Goal: Task Accomplishment & Management: Complete application form

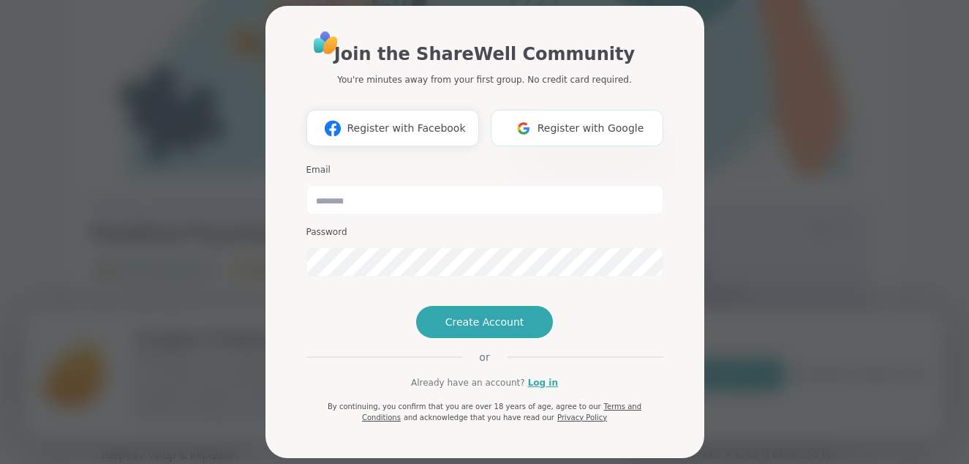
click at [533, 129] on img at bounding box center [524, 128] width 28 height 27
click at [370, 125] on span "Register with Facebook" at bounding box center [406, 128] width 118 height 15
click at [338, 204] on input "email" at bounding box center [484, 199] width 357 height 29
type input "**********"
click at [467, 329] on span "Create Account" at bounding box center [484, 322] width 79 height 15
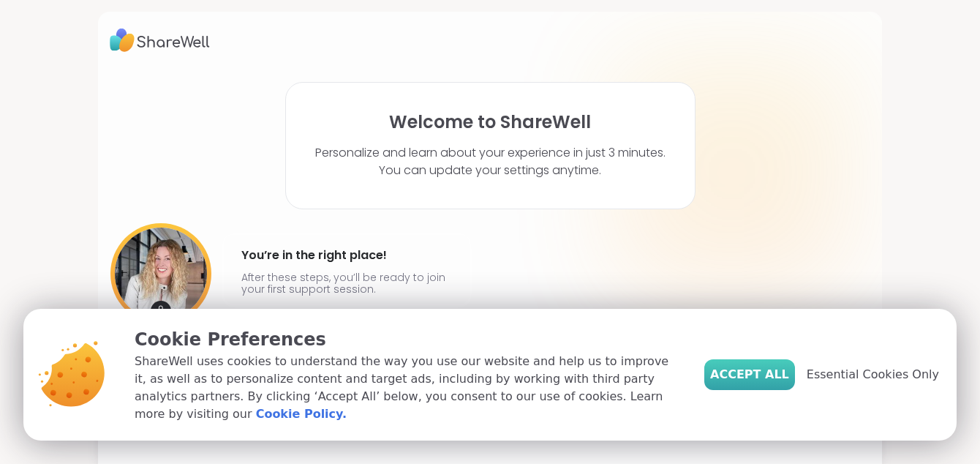
click at [745, 378] on span "Accept All" at bounding box center [749, 375] width 79 height 18
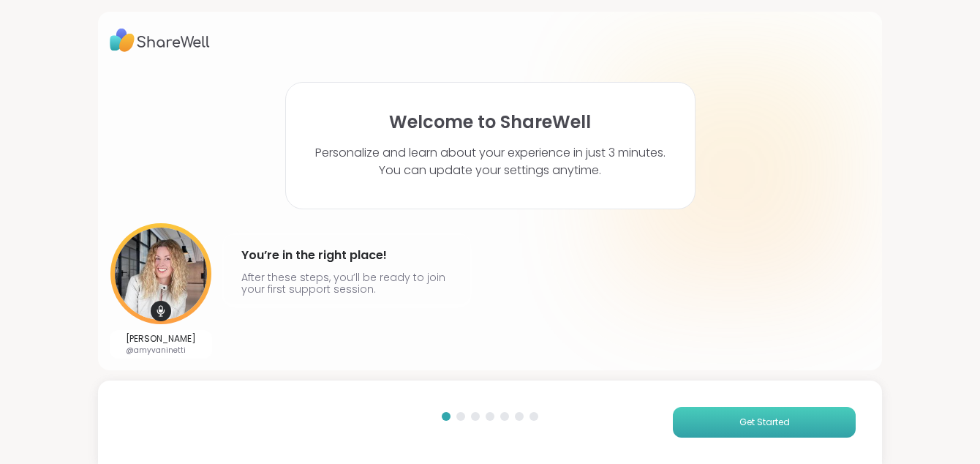
click at [745, 424] on span "Get Started" at bounding box center [764, 421] width 50 height 13
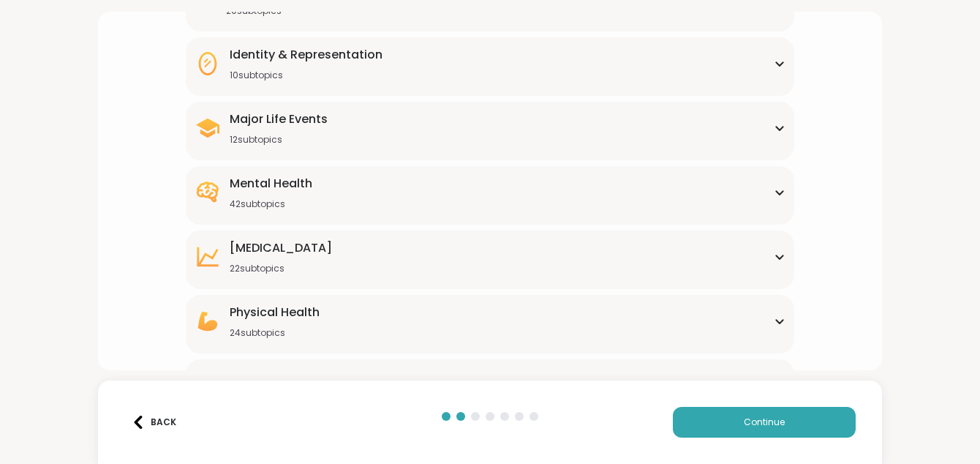
scroll to position [150, 0]
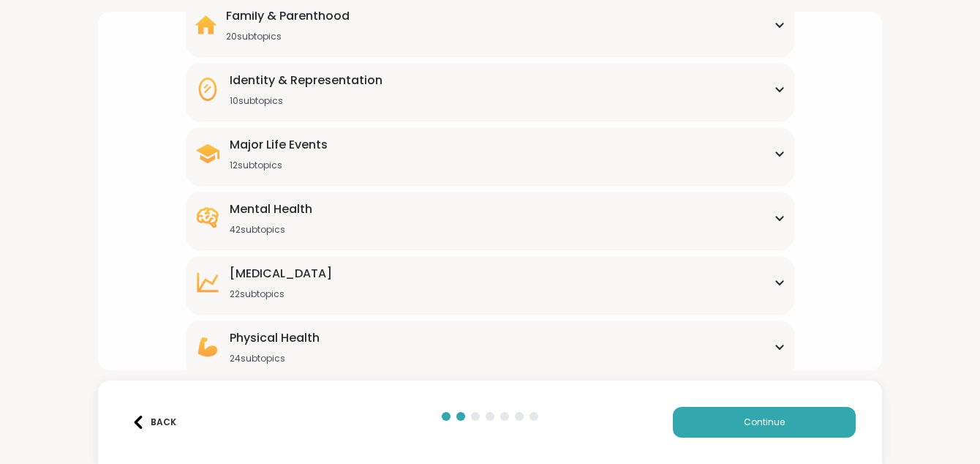
click at [776, 91] on icon at bounding box center [779, 90] width 7 height 4
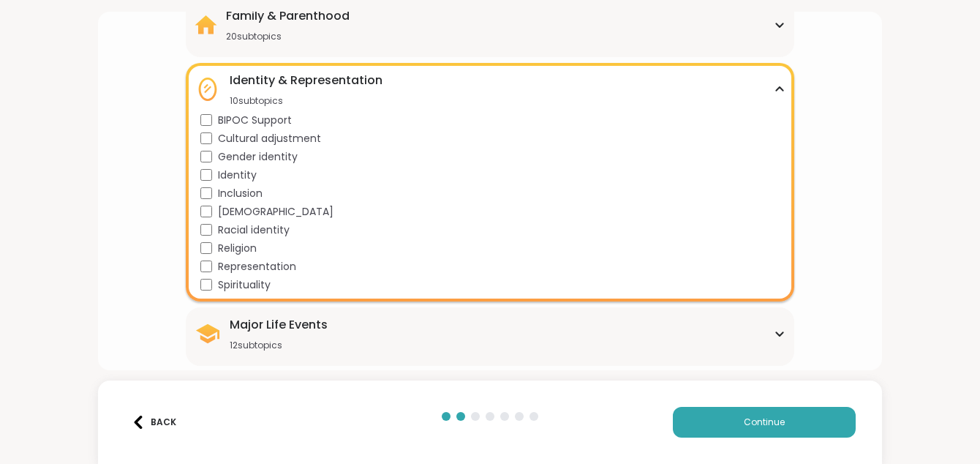
click at [852, 145] on div "What brought you here? Tell us which support group topics interest you Family &…" at bounding box center [490, 277] width 761 height 693
click at [767, 84] on div "Identity & Representation 10 subtopics" at bounding box center [490, 89] width 591 height 35
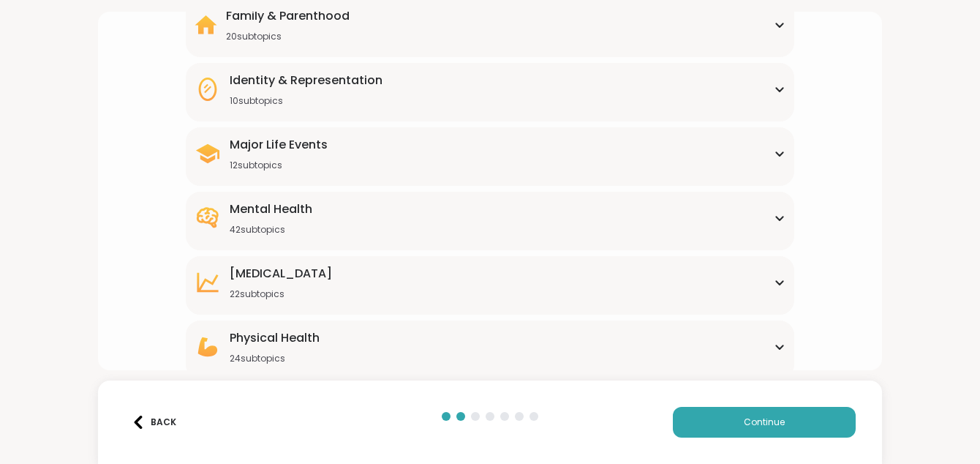
click at [774, 153] on icon at bounding box center [780, 153] width 12 height 7
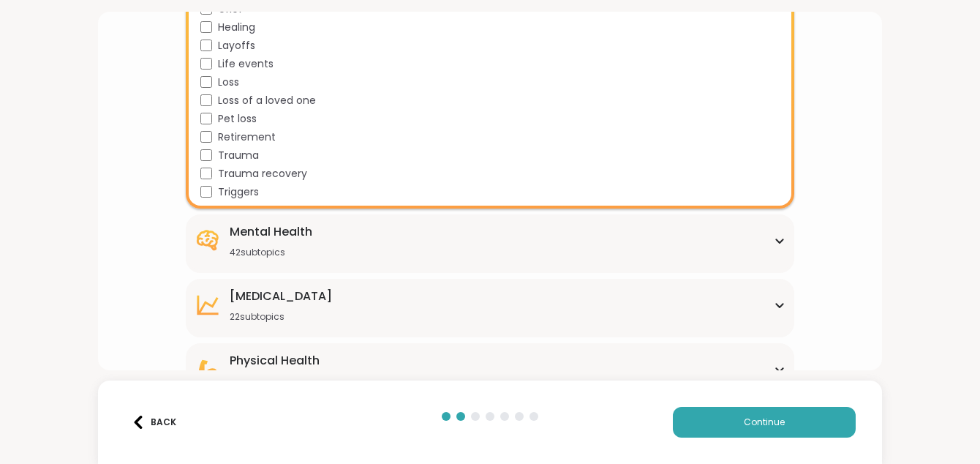
scroll to position [369, 0]
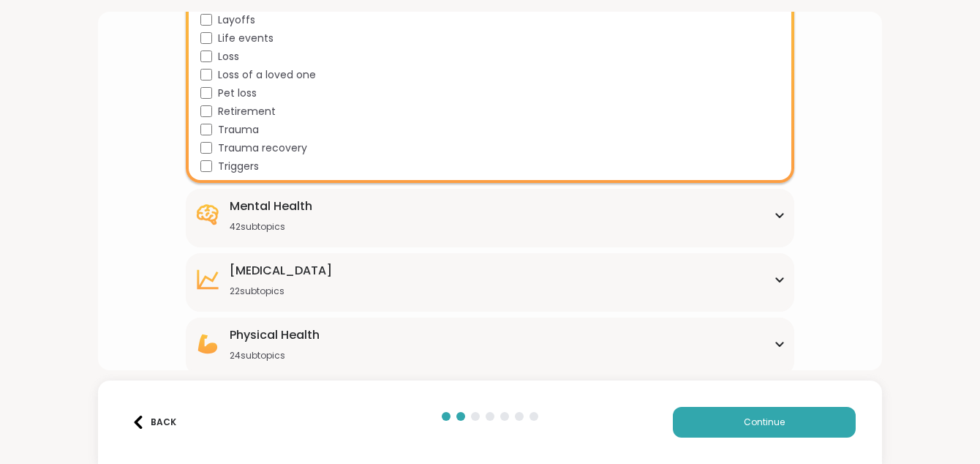
click at [774, 212] on icon at bounding box center [780, 214] width 12 height 7
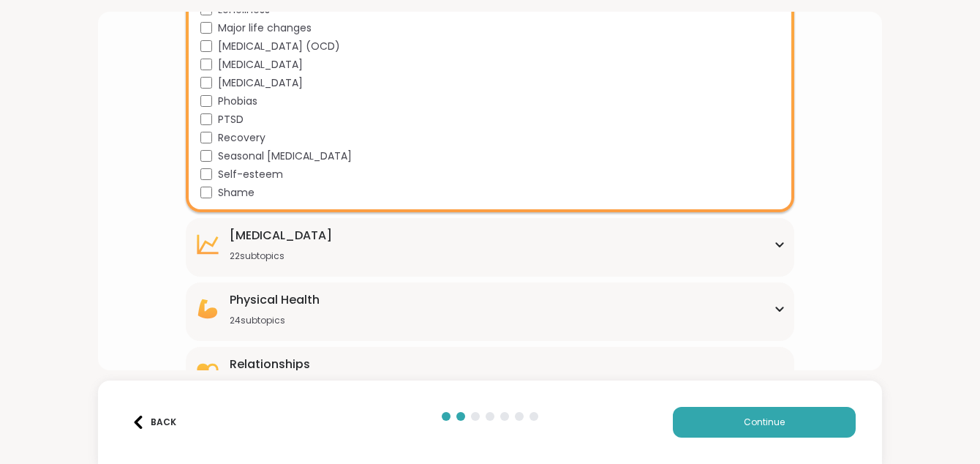
scroll to position [1171, 0]
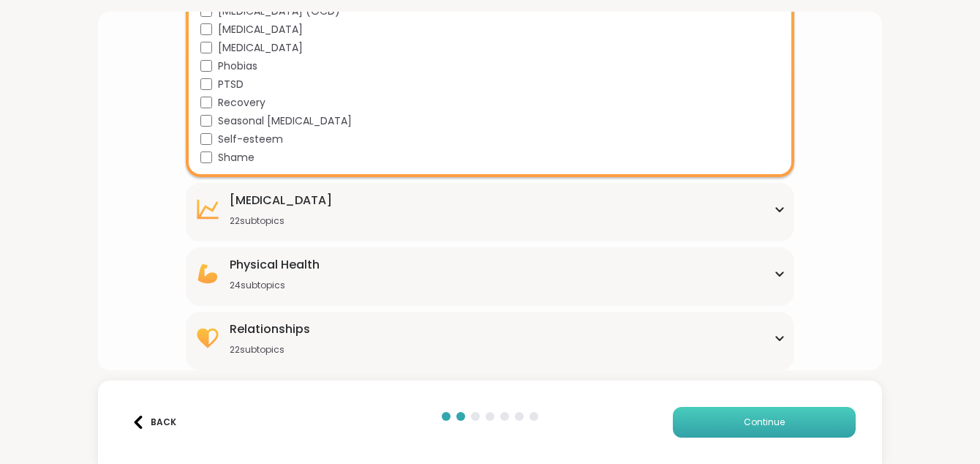
click at [773, 413] on button "Continue" at bounding box center [764, 422] width 183 height 31
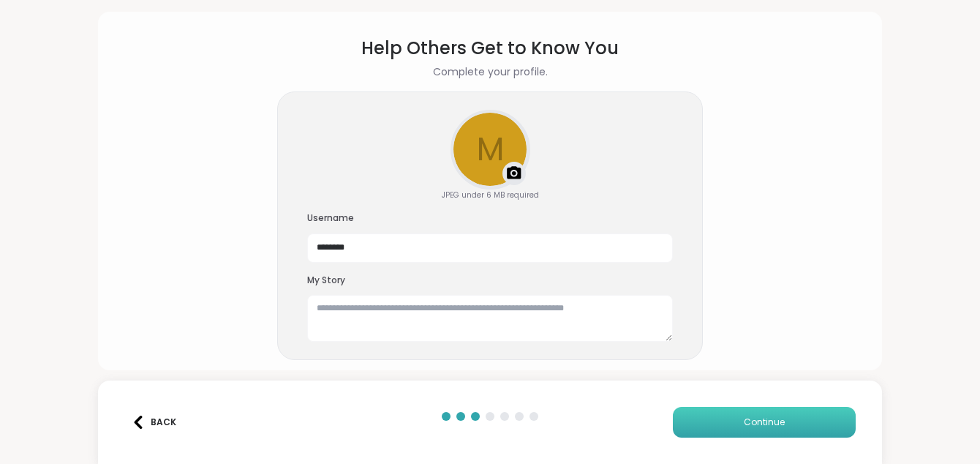
scroll to position [45, 0]
click at [315, 312] on textarea at bounding box center [490, 318] width 366 height 47
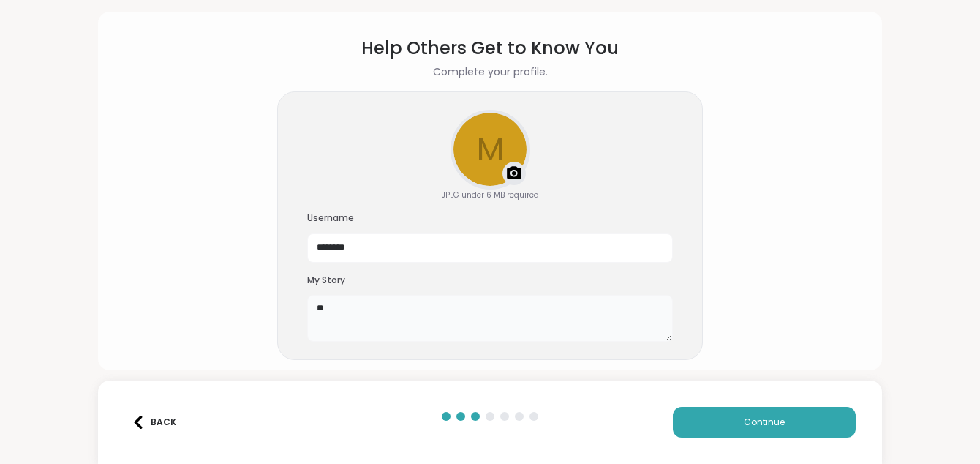
type textarea "*"
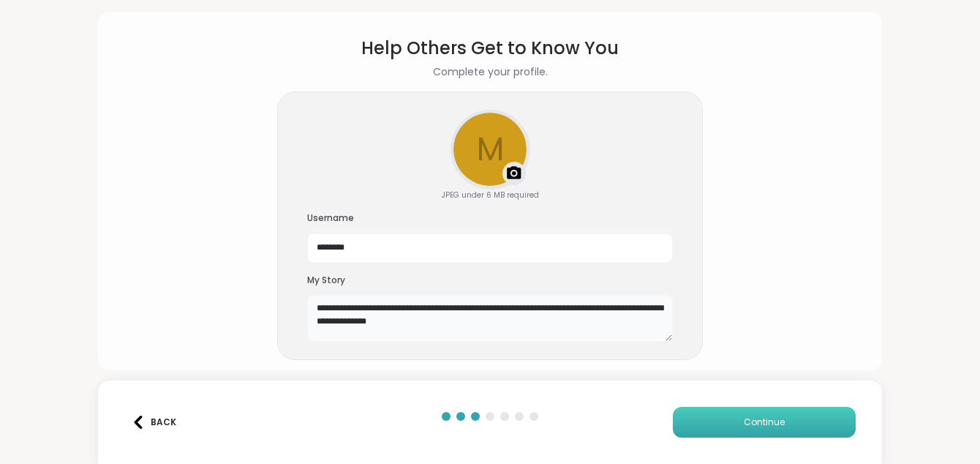
type textarea "**********"
click at [755, 418] on span "Continue" at bounding box center [764, 421] width 41 height 13
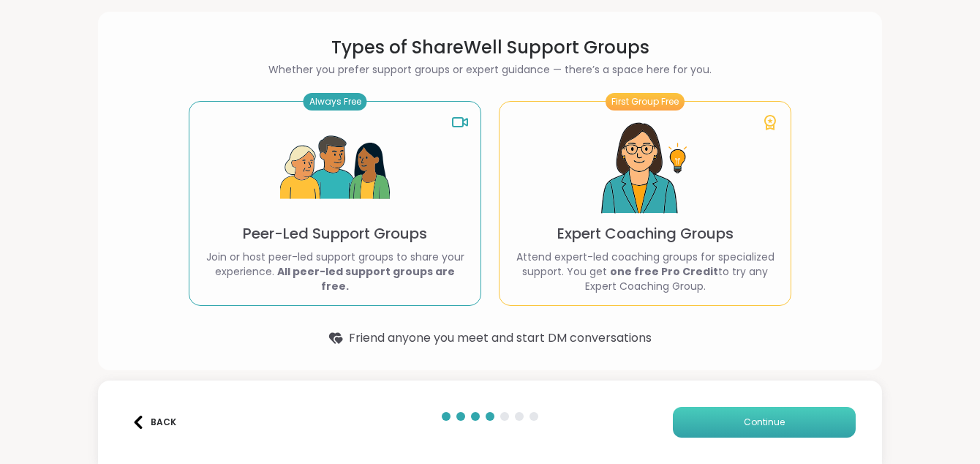
scroll to position [45, 0]
click at [339, 136] on img at bounding box center [335, 168] width 110 height 110
click at [324, 134] on img at bounding box center [335, 168] width 110 height 110
click at [377, 217] on img at bounding box center [335, 168] width 110 height 110
click at [385, 166] on div "Always Free Peer-Led Support Groups Join or host peer-led support groups to sha…" at bounding box center [335, 203] width 293 height 205
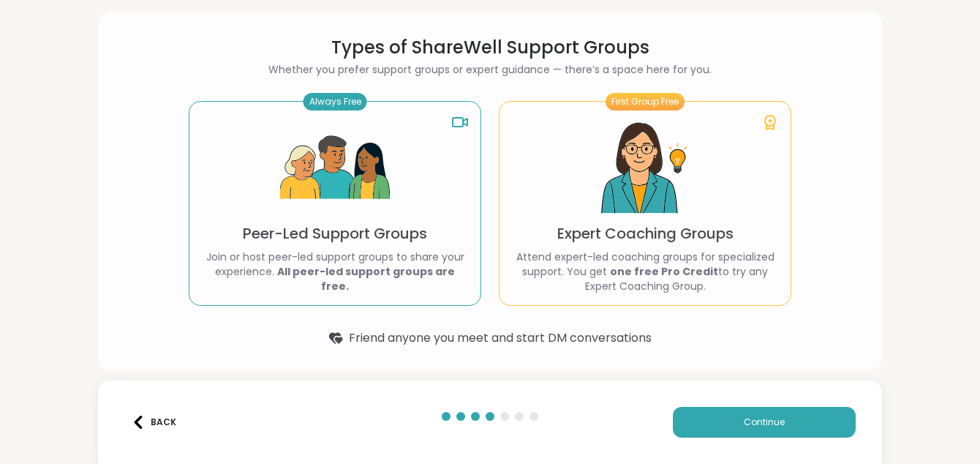
click at [385, 166] on div "Always Free Peer-Led Support Groups Join or host peer-led support groups to sha…" at bounding box center [335, 203] width 293 height 205
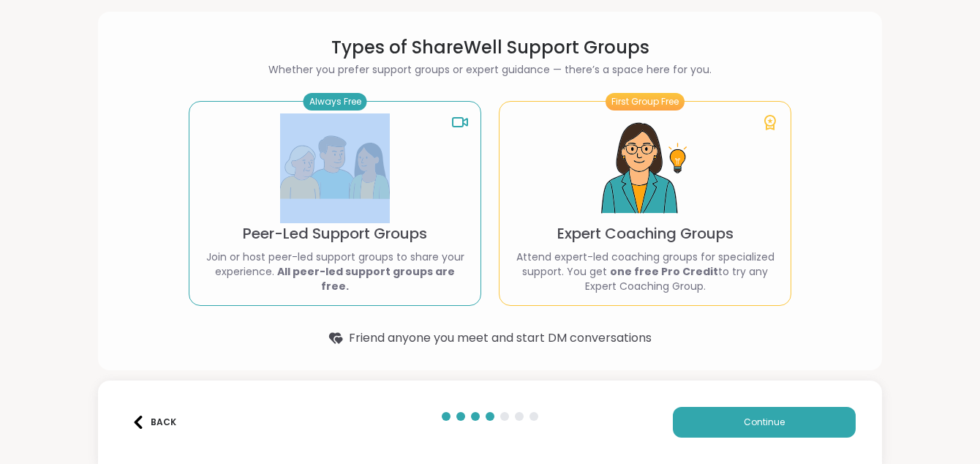
click at [401, 192] on div "Always Free Peer-Led Support Groups Join or host peer-led support groups to sha…" at bounding box center [335, 203] width 293 height 205
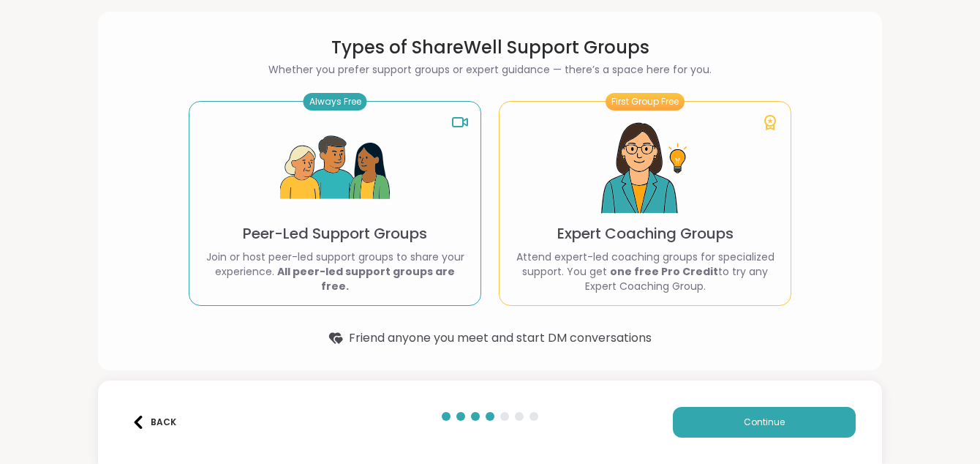
click at [369, 284] on b "All peer-led support groups are free." at bounding box center [366, 278] width 178 height 29
click at [353, 210] on img at bounding box center [335, 168] width 110 height 110
click at [375, 285] on b "All peer-led support groups are free." at bounding box center [366, 278] width 178 height 29
click at [763, 424] on span "Continue" at bounding box center [764, 421] width 41 height 13
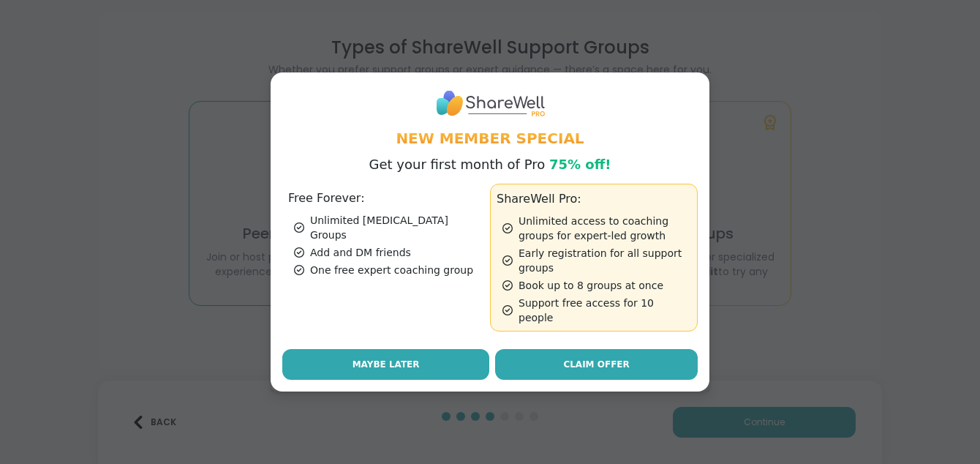
click at [367, 358] on span "Maybe Later" at bounding box center [386, 364] width 67 height 13
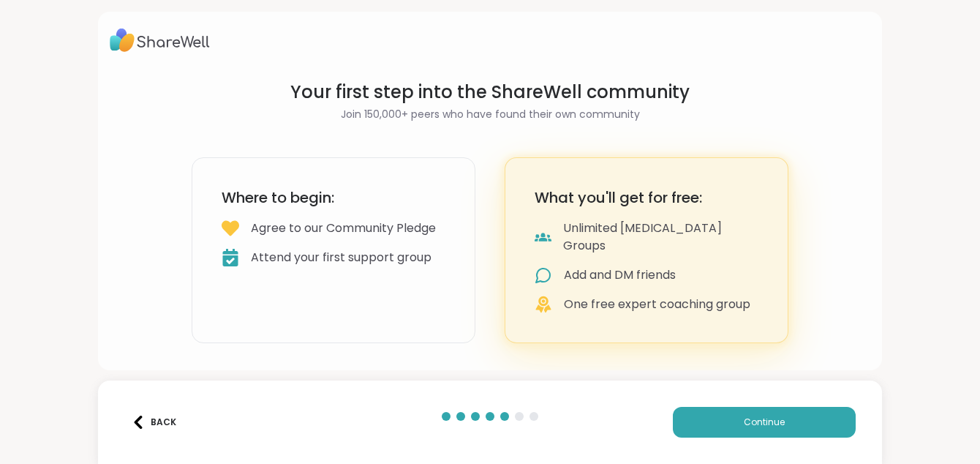
scroll to position [0, 0]
click at [744, 416] on span "Continue" at bounding box center [764, 421] width 41 height 13
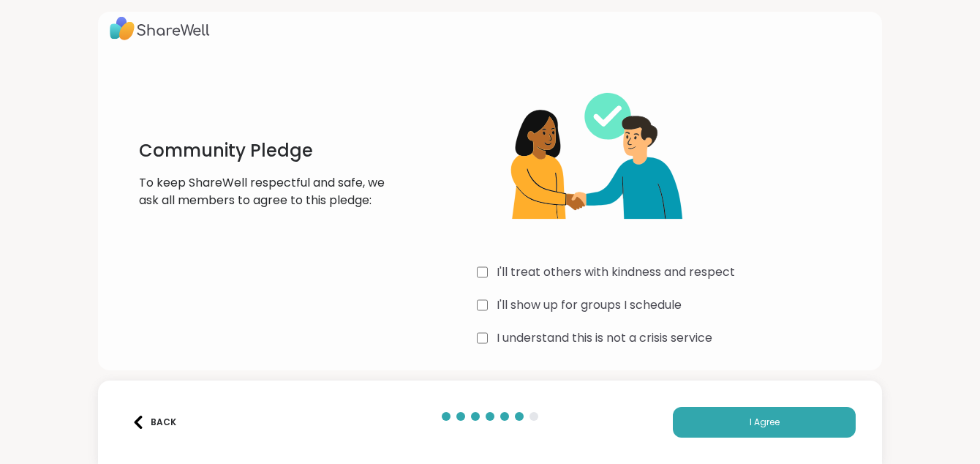
scroll to position [15, 0]
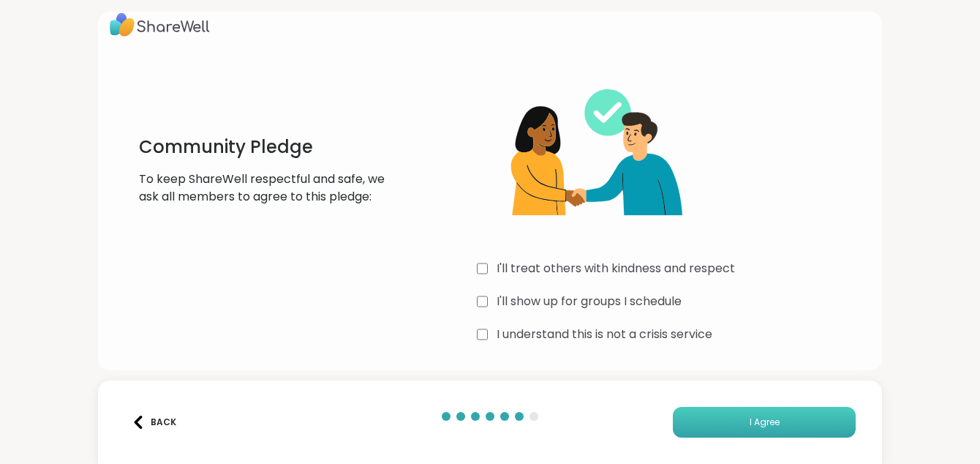
click at [750, 419] on span "I Agree" at bounding box center [765, 421] width 30 height 13
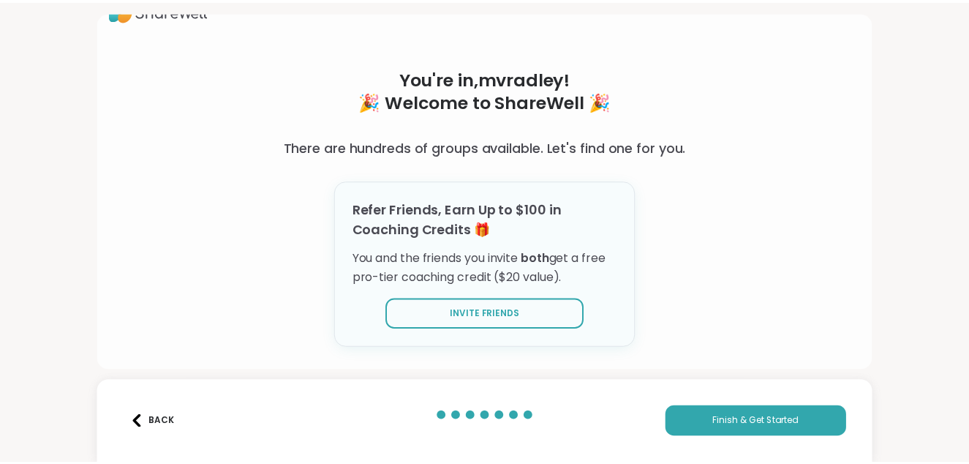
scroll to position [45, 0]
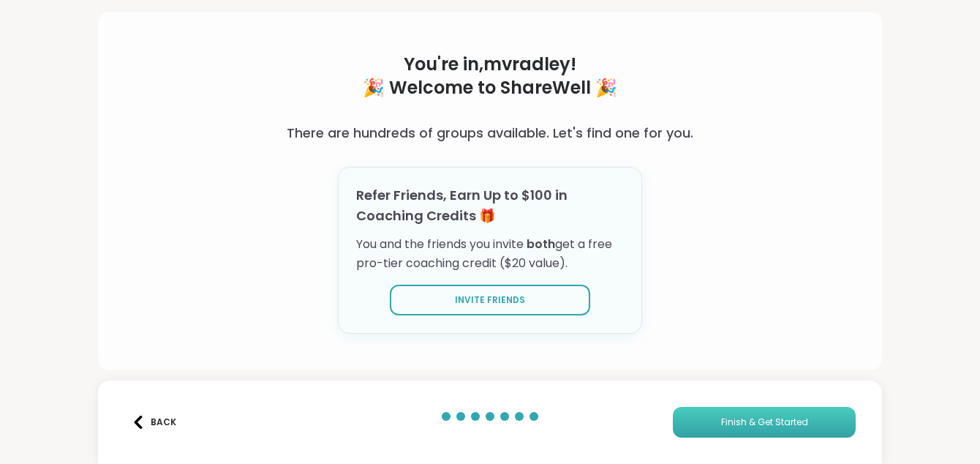
click at [710, 421] on button "Finish & Get Started" at bounding box center [764, 422] width 183 height 31
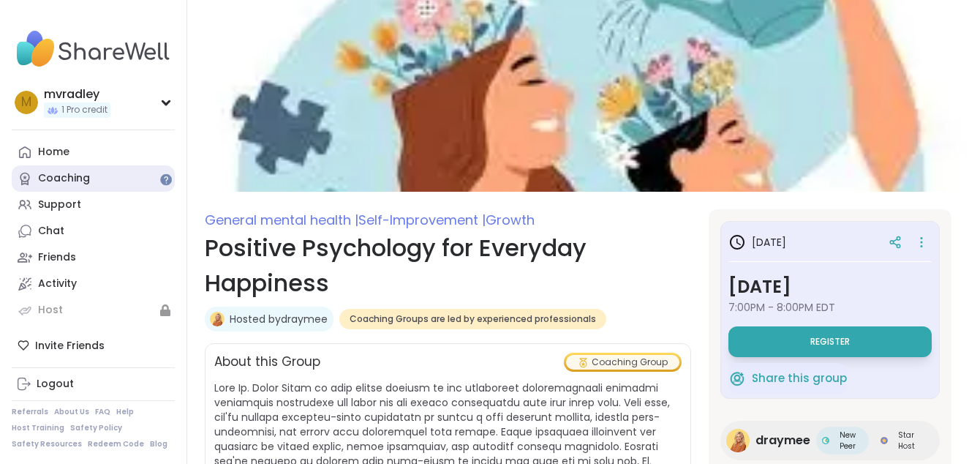
click at [59, 178] on div "Coaching" at bounding box center [64, 178] width 52 height 15
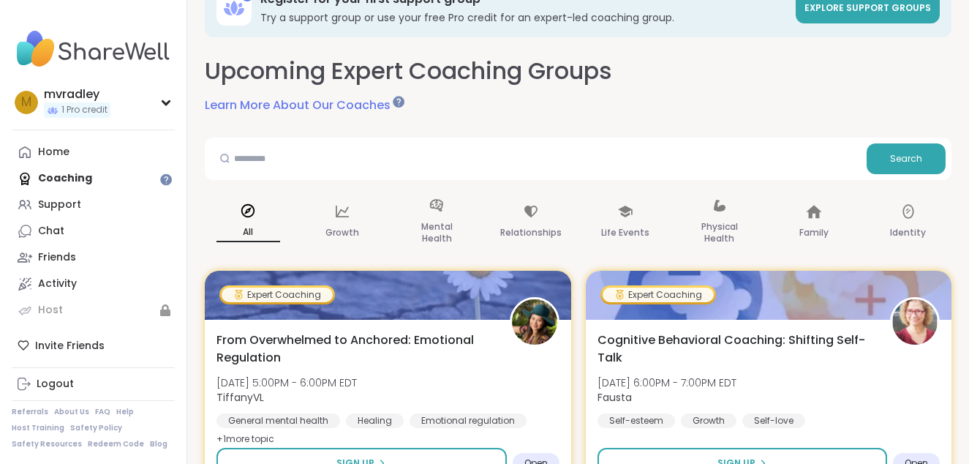
scroll to position [73, 0]
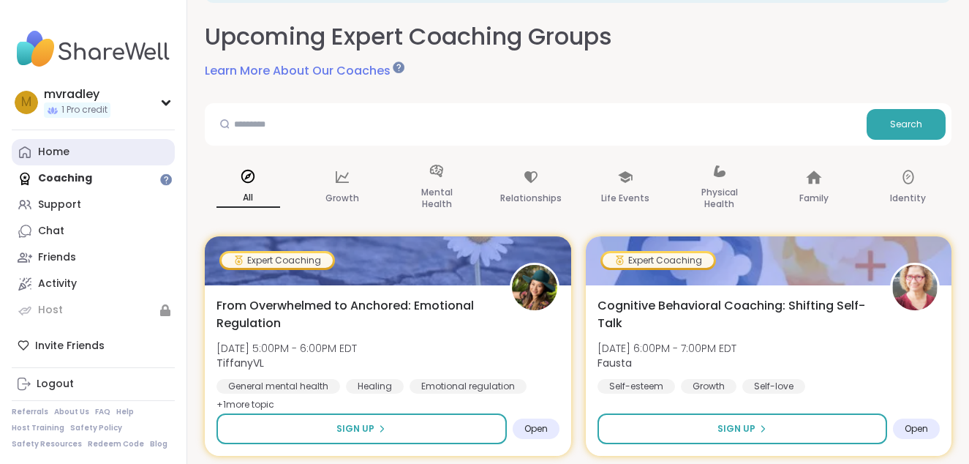
click at [46, 156] on div "Home" at bounding box center [53, 152] width 31 height 15
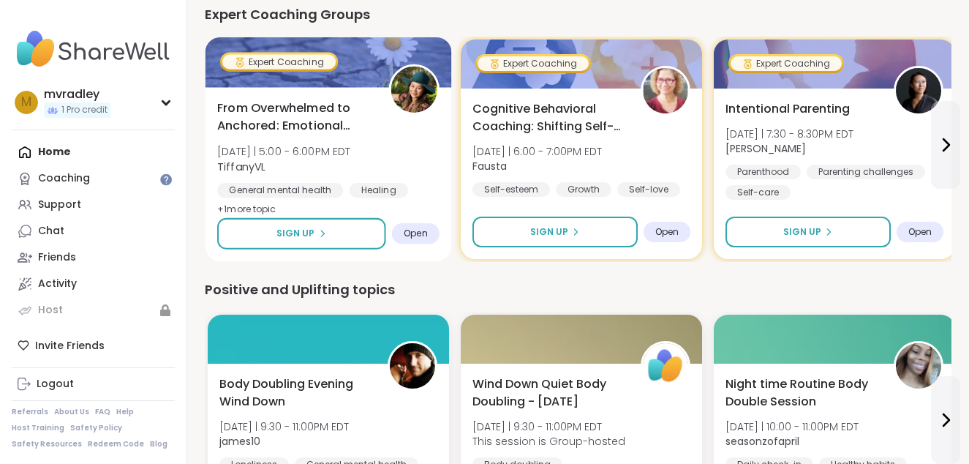
scroll to position [383, 0]
